Goal: Task Accomplishment & Management: Manage account settings

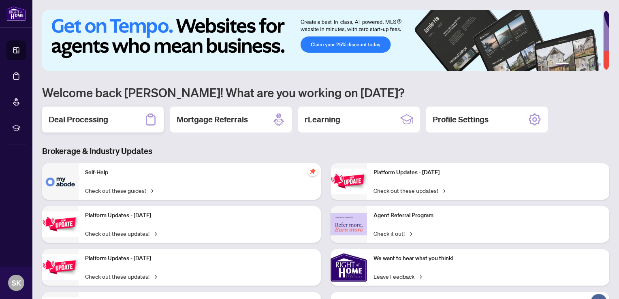
click at [88, 115] on h2 "Deal Processing" at bounding box center [79, 119] width 60 height 11
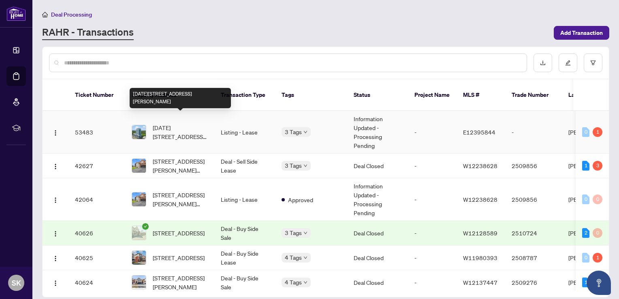
click at [190, 125] on span "[DATE][STREET_ADDRESS][PERSON_NAME]" at bounding box center [180, 132] width 55 height 18
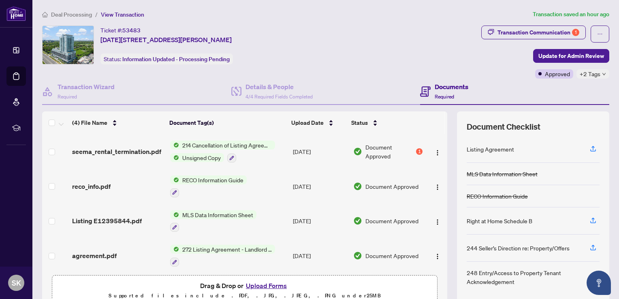
click at [278, 284] on button "Upload Forms" at bounding box center [267, 285] width 46 height 11
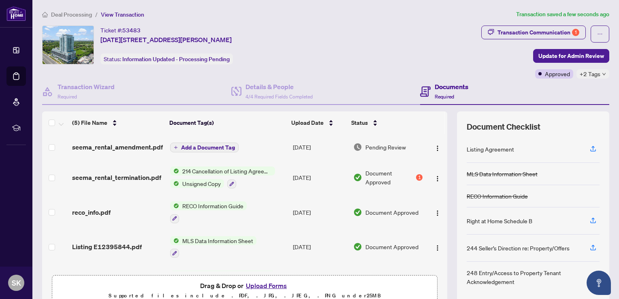
click at [211, 148] on span "Add a Document Tag" at bounding box center [208, 148] width 54 height 6
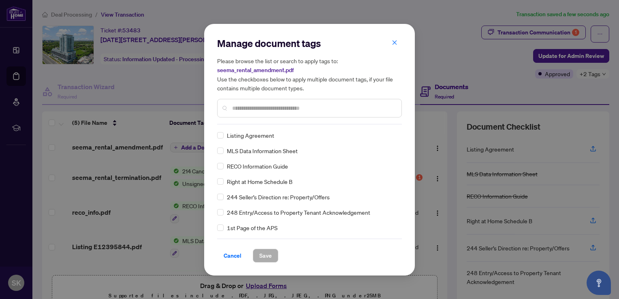
click at [280, 112] on input "text" at bounding box center [313, 108] width 163 height 9
click at [292, 109] on input "text" at bounding box center [313, 108] width 163 height 9
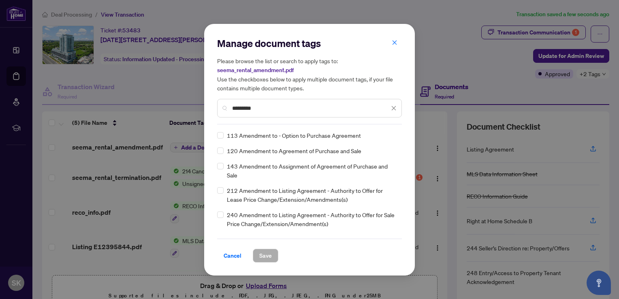
type input "*********"
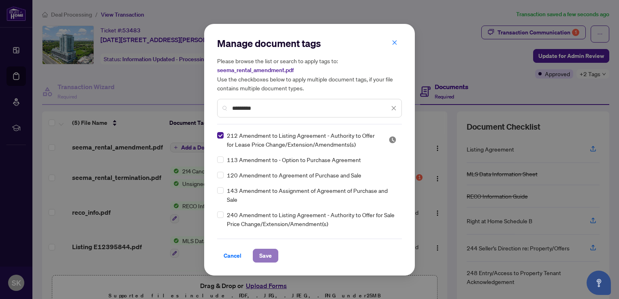
click at [270, 257] on button "Save" at bounding box center [266, 256] width 26 height 14
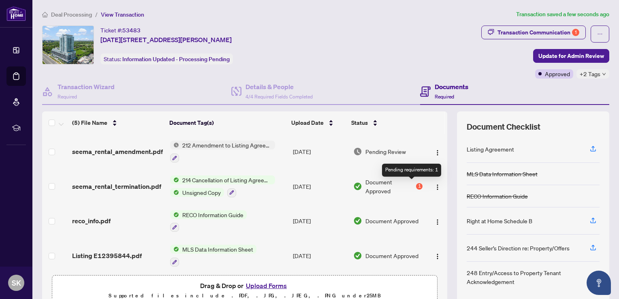
click at [416, 187] on div "1" at bounding box center [419, 186] width 6 height 6
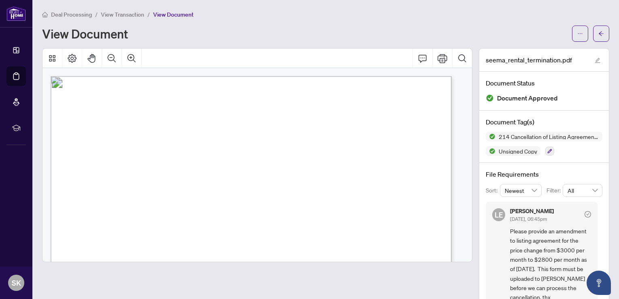
click at [112, 13] on span "View Transaction" at bounding box center [122, 14] width 43 height 7
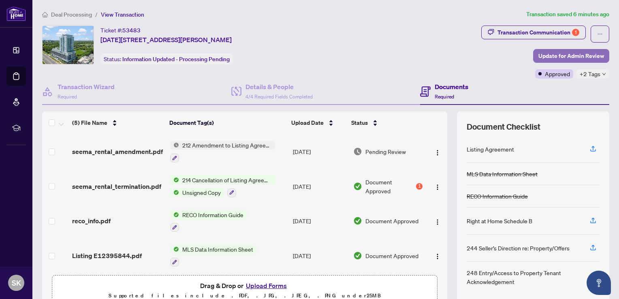
click at [548, 51] on span "Update for Admin Review" at bounding box center [571, 55] width 66 height 13
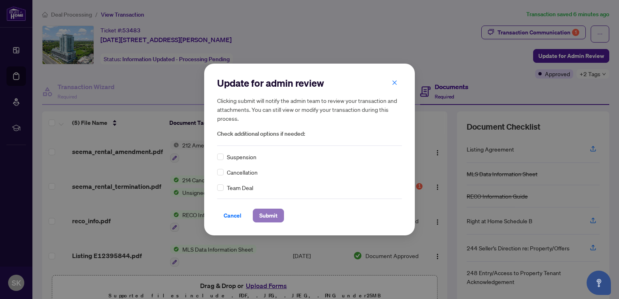
click at [263, 212] on span "Submit" at bounding box center [268, 215] width 18 height 13
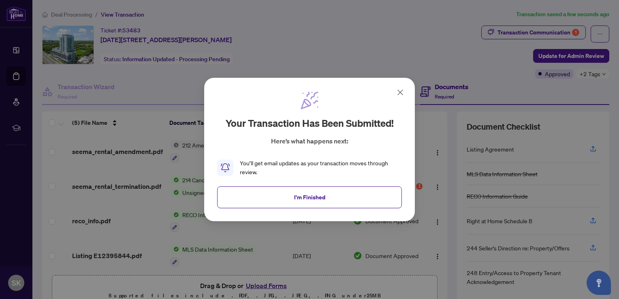
click at [404, 91] on icon at bounding box center [400, 93] width 10 height 10
